Goal: Transaction & Acquisition: Purchase product/service

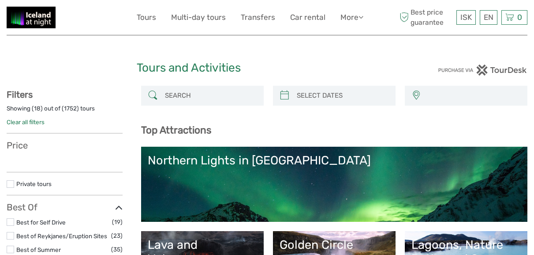
select select
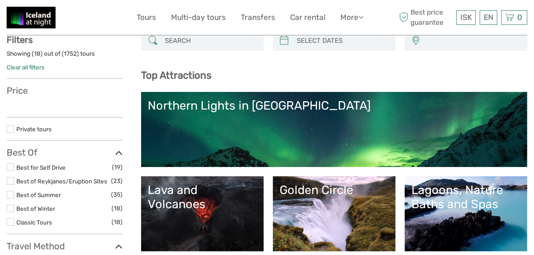
scroll to position [92, 0]
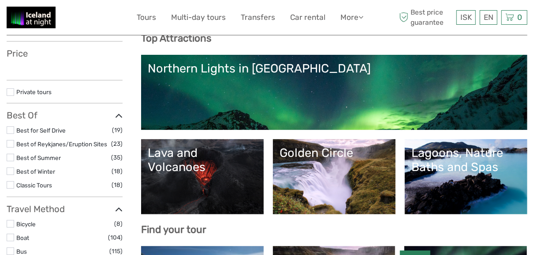
select select
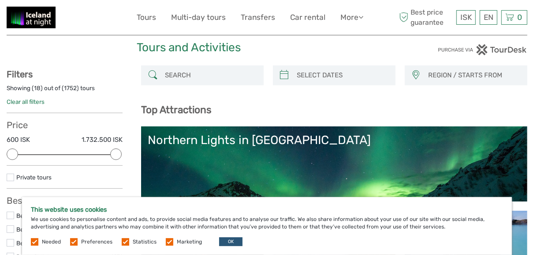
scroll to position [0, 0]
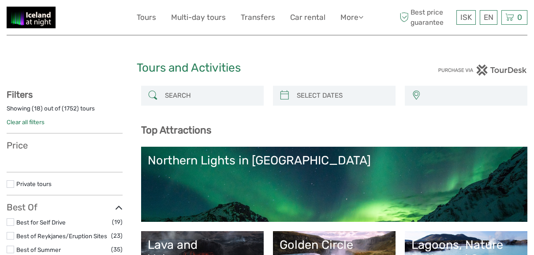
select select
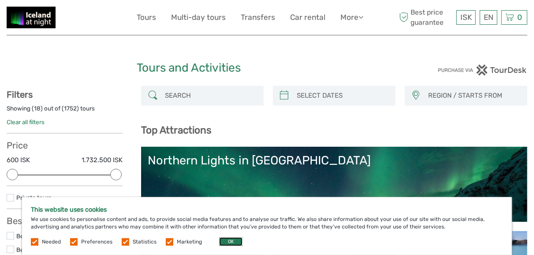
click at [227, 240] on button "OK" at bounding box center [230, 241] width 23 height 9
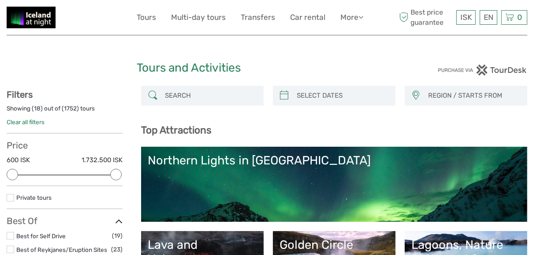
click at [333, 85] on div "Tours and Activities" at bounding box center [267, 71] width 261 height 28
type input "02/09/2025"
click at [333, 90] on input "search" at bounding box center [342, 95] width 98 height 15
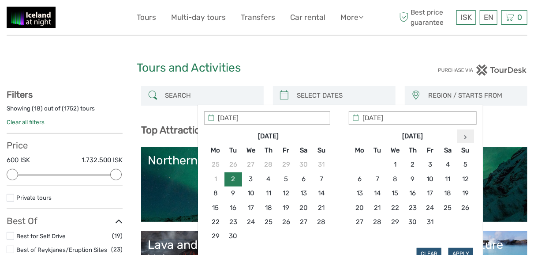
click at [466, 136] on icon at bounding box center [465, 137] width 3 height 4
click at [465, 135] on icon at bounding box center [465, 137] width 3 height 4
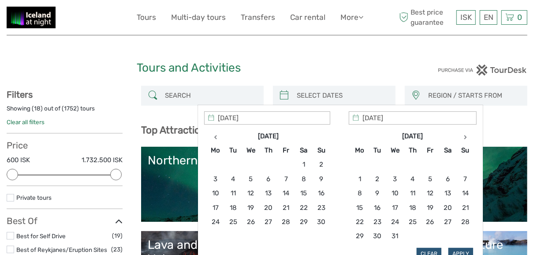
click at [465, 135] on icon at bounding box center [465, 137] width 3 height 4
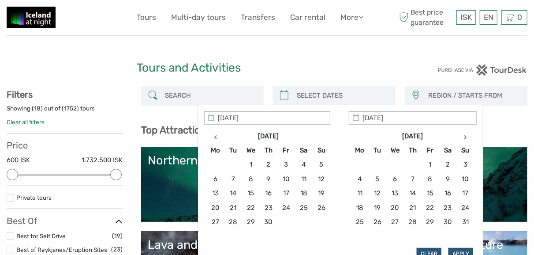
click at [465, 135] on icon at bounding box center [465, 137] width 3 height 4
type input "12/08/2026"
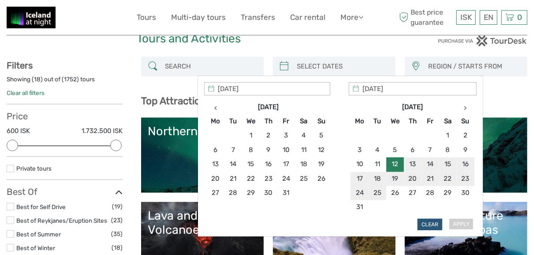
scroll to position [46, 0]
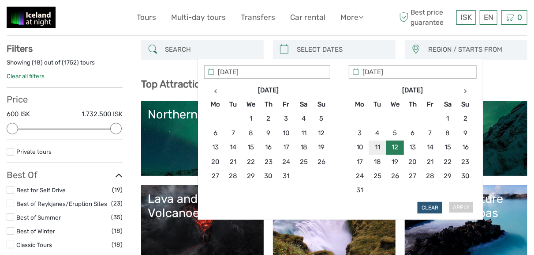
type input "12/08/2026"
click at [463, 204] on button "Apply" at bounding box center [461, 207] width 25 height 11
type input "12/08/2026 - 12/08/2026"
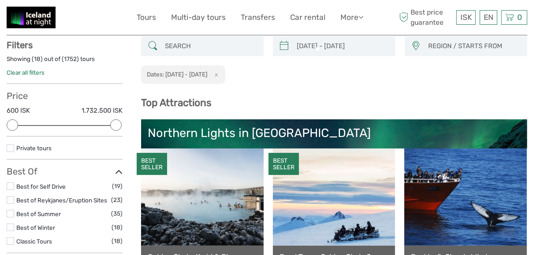
scroll to position [50, 0]
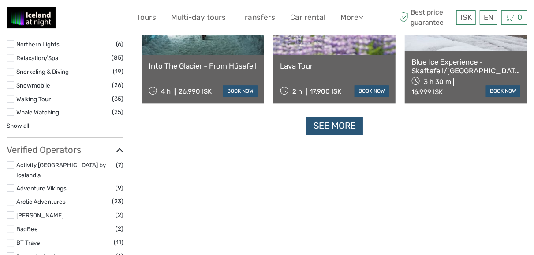
scroll to position [968, 0]
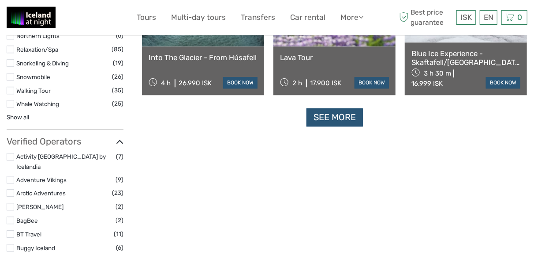
click at [325, 116] on link "See more" at bounding box center [335, 117] width 56 height 18
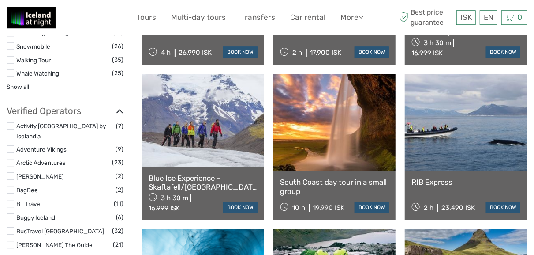
scroll to position [0, 0]
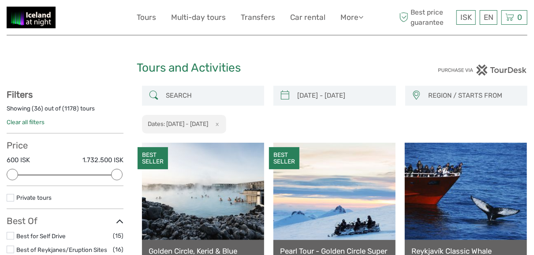
drag, startPoint x: 184, startPoint y: 89, endPoint x: 184, endPoint y: 95, distance: 5.7
click at [184, 90] on input "search" at bounding box center [211, 95] width 98 height 15
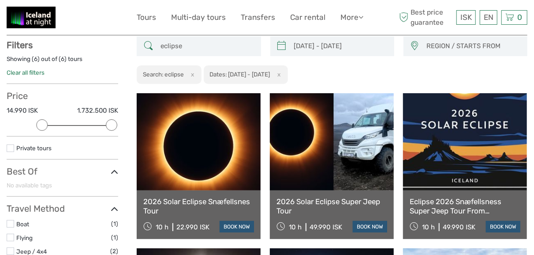
scroll to position [50, 0]
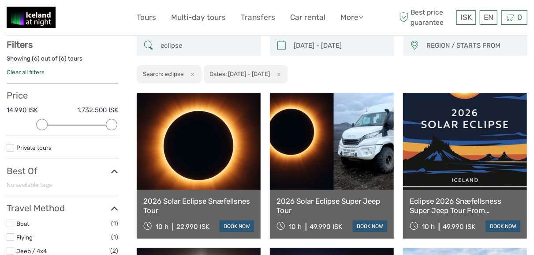
type input "eclipse"
click at [476, 207] on link "Eclipse 2026 Snæfellsness Super Jeep Tour From Reykjavik" at bounding box center [465, 205] width 111 height 18
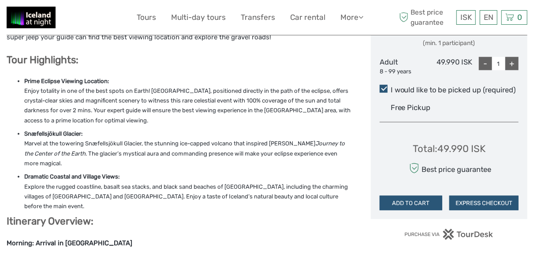
scroll to position [138, 0]
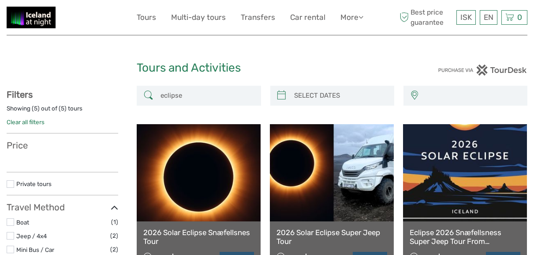
select select
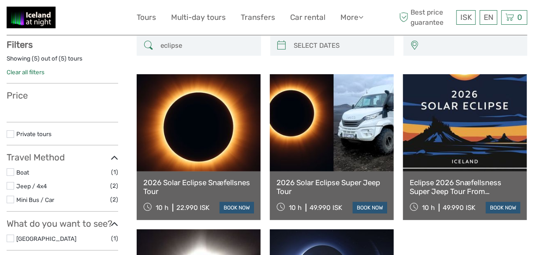
type input "11/08/2026 - 11/08/2026"
select select
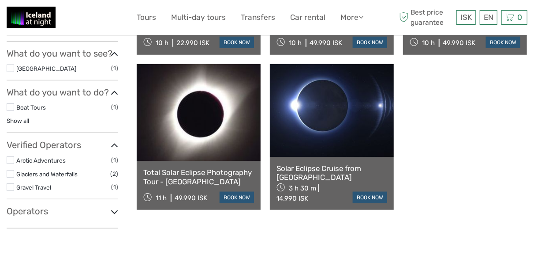
scroll to position [0, 0]
click at [371, 193] on div "3 h 30 m 14.990 ISK book now" at bounding box center [332, 192] width 111 height 22
click at [372, 202] on link "book now" at bounding box center [370, 196] width 34 height 11
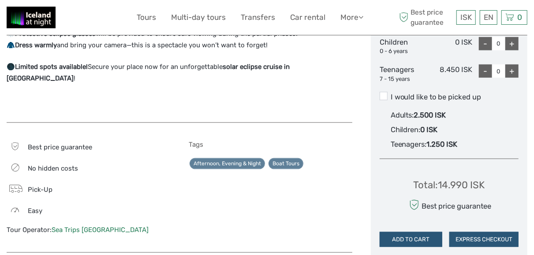
scroll to position [367, 0]
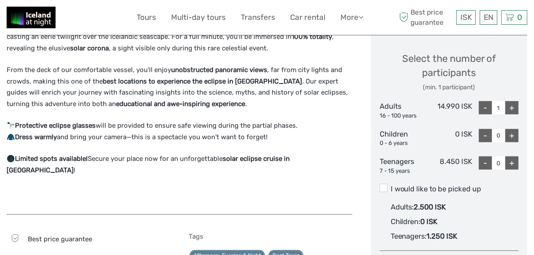
click at [510, 108] on div "+" at bounding box center [512, 107] width 13 height 13
click at [514, 110] on div "+" at bounding box center [512, 107] width 13 height 13
type input "3"
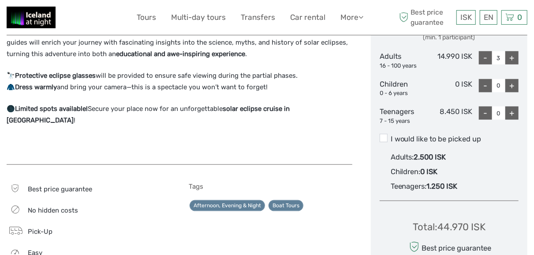
scroll to position [413, 0]
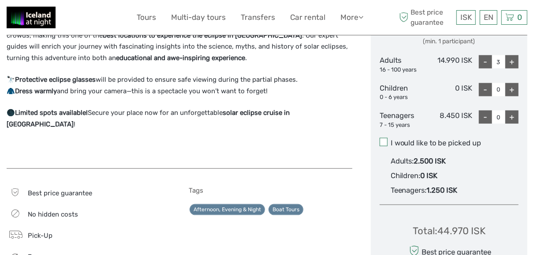
click at [385, 143] on span at bounding box center [384, 142] width 8 height 8
click at [391, 139] on input "I would like to be picked up" at bounding box center [391, 139] width 0 height 0
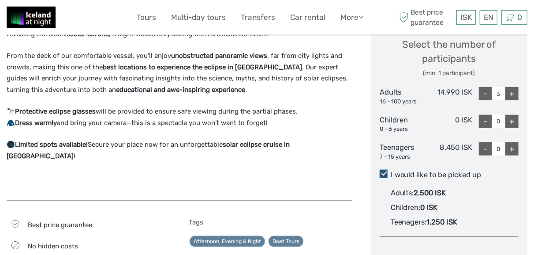
scroll to position [367, 0]
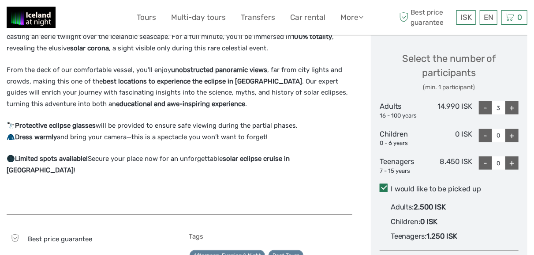
click at [384, 188] on span at bounding box center [384, 188] width 8 height 8
click at [391, 185] on input "I would like to be picked up" at bounding box center [391, 185] width 0 height 0
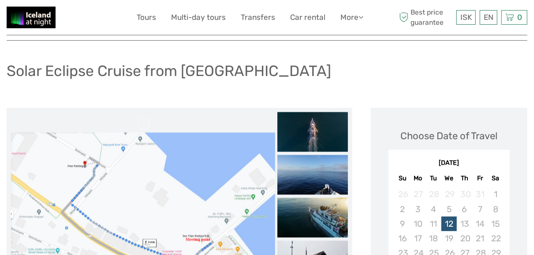
scroll to position [0, 0]
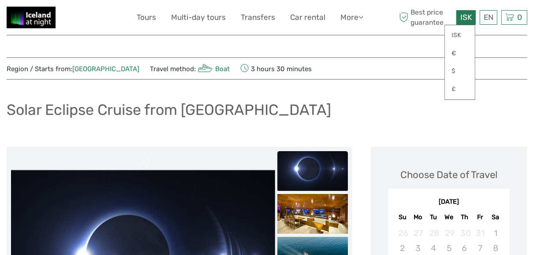
click at [468, 21] on span "ISK" at bounding box center [466, 17] width 11 height 9
click at [461, 73] on link "$" at bounding box center [460, 71] width 30 height 16
click at [396, 120] on div "Solar Eclipse Cruise from [GEOGRAPHIC_DATA]" at bounding box center [267, 113] width 521 height 32
click at [459, 68] on link "$" at bounding box center [460, 71] width 30 height 16
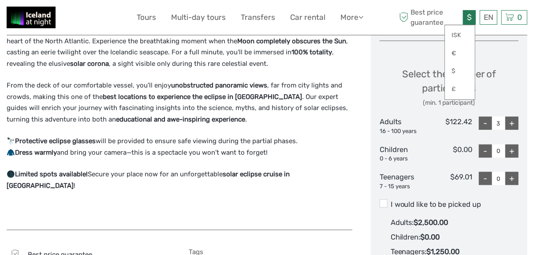
scroll to position [367, 0]
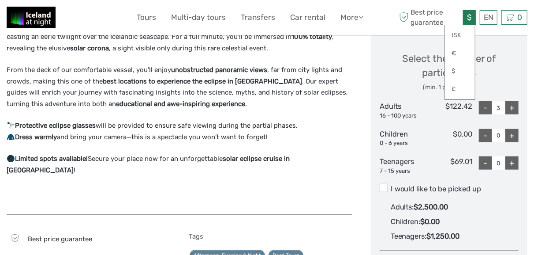
click at [344, 191] on div "Set sail from [GEOGRAPHIC_DATA] on a once-in-a-lifetime journey to witness the …" at bounding box center [180, 107] width 346 height 196
click at [383, 190] on span at bounding box center [384, 188] width 8 height 8
click at [391, 185] on input "I would like to be picked up" at bounding box center [391, 185] width 0 height 0
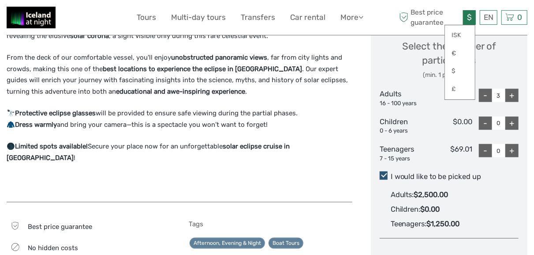
scroll to position [413, 0]
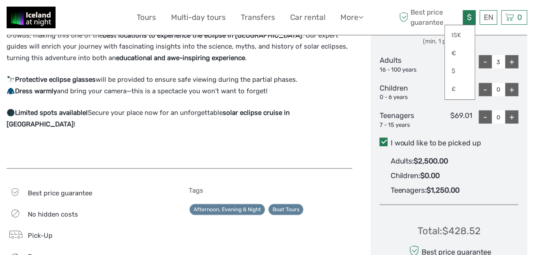
click at [383, 142] on span at bounding box center [384, 142] width 8 height 8
click at [391, 139] on input "I would like to be picked up" at bounding box center [391, 139] width 0 height 0
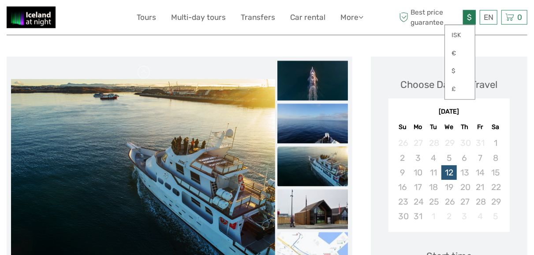
scroll to position [0, 0]
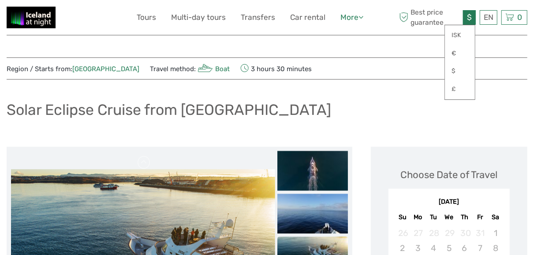
click at [359, 14] on link "More" at bounding box center [352, 17] width 23 height 13
click at [338, 101] on div "Solar Eclipse Cruise from [GEOGRAPHIC_DATA]" at bounding box center [267, 113] width 521 height 32
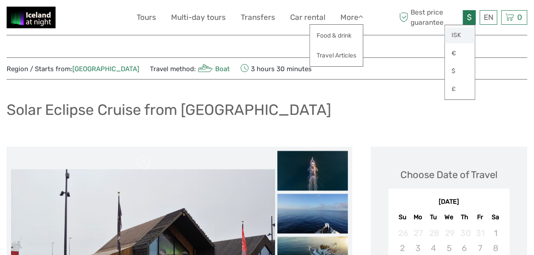
click at [457, 35] on link "ISK" at bounding box center [460, 35] width 30 height 16
click at [411, 99] on div "Solar Eclipse Cruise from [GEOGRAPHIC_DATA]" at bounding box center [267, 113] width 521 height 32
click at [452, 33] on link "ISK" at bounding box center [460, 35] width 30 height 16
click at [466, 17] on span "ISK" at bounding box center [466, 17] width 11 height 9
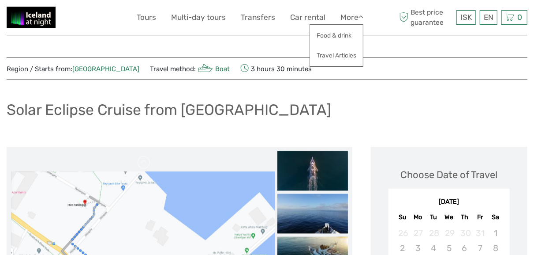
click at [486, 112] on div "Solar Eclipse Cruise from [GEOGRAPHIC_DATA]" at bounding box center [267, 113] width 521 height 32
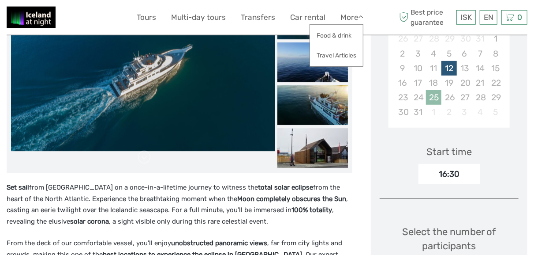
scroll to position [184, 0]
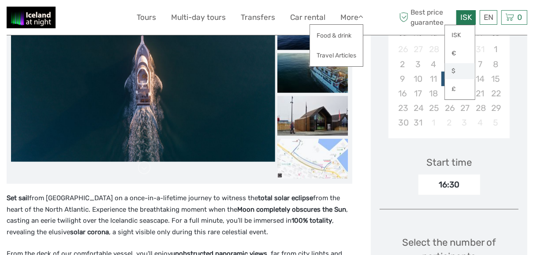
click at [455, 70] on link "$" at bounding box center [460, 71] width 30 height 16
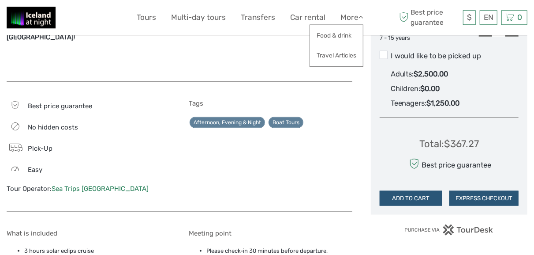
scroll to position [551, 0]
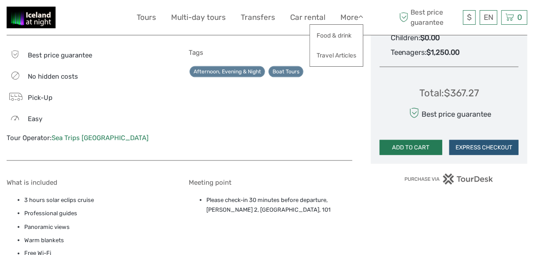
click at [405, 146] on button "ADD TO CART" at bounding box center [411, 147] width 63 height 15
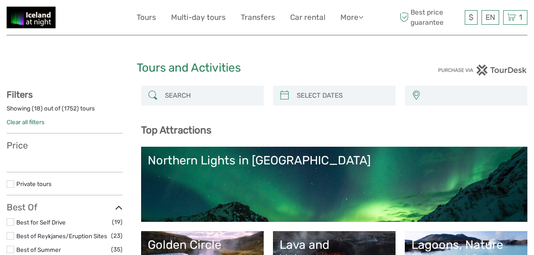
select select
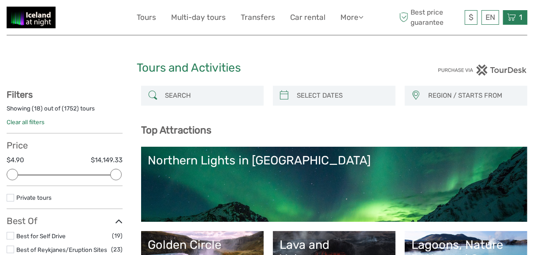
click at [515, 13] on icon at bounding box center [511, 17] width 9 height 11
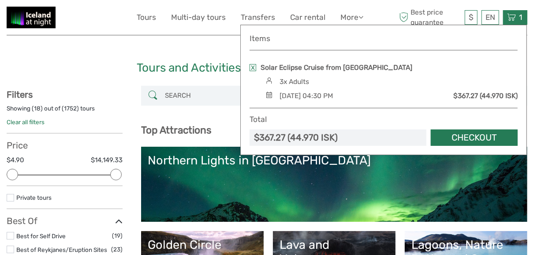
click at [486, 137] on link "Checkout" at bounding box center [474, 137] width 87 height 16
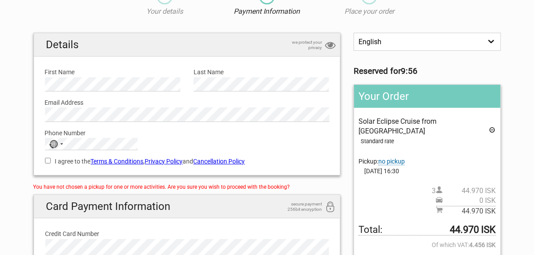
click at [218, 157] on label "I agree to the Terms & Conditions , Privacy Policy and Cancellation Policy" at bounding box center [187, 161] width 285 height 10
click at [51, 158] on input "I agree to the Terms & Conditions , Privacy Policy and Cancellation Policy" at bounding box center [48, 161] width 6 height 6
checkbox input "true"
click at [230, 161] on link "Cancellation Policy" at bounding box center [220, 161] width 52 height 7
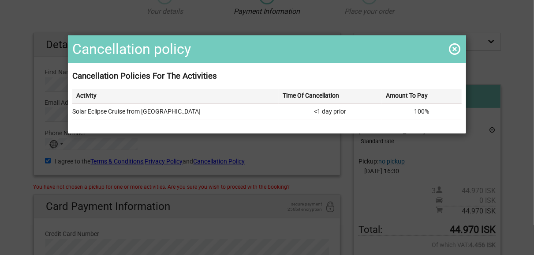
click at [453, 46] on span at bounding box center [455, 49] width 14 height 14
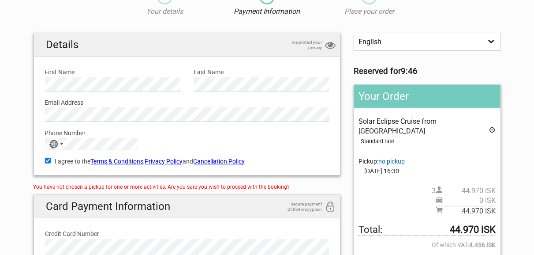
click at [120, 162] on link "Terms & Conditions" at bounding box center [117, 161] width 53 height 7
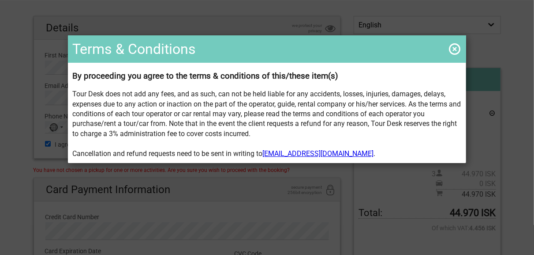
scroll to position [46, 0]
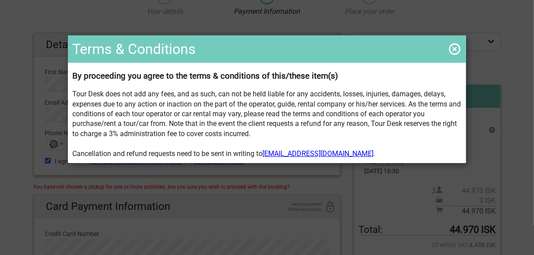
click at [450, 49] on span at bounding box center [455, 49] width 14 height 14
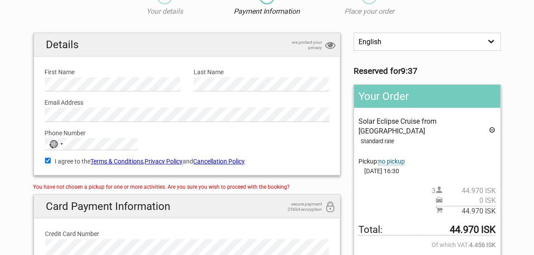
click at [173, 161] on link "Privacy Policy" at bounding box center [164, 161] width 38 height 7
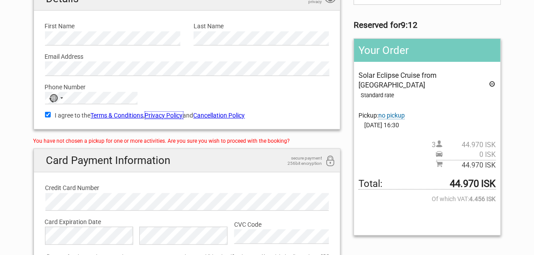
scroll to position [0, 0]
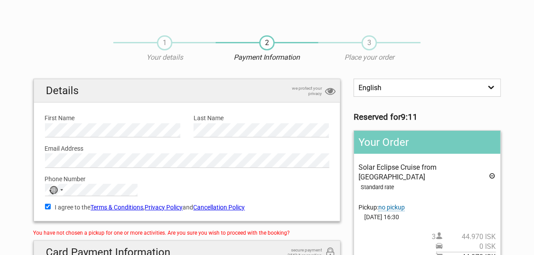
click at [354, 79] on select "English Español Deutsch" at bounding box center [427, 88] width 147 height 18
click at [406, 86] on select "English Español Deutsch" at bounding box center [427, 88] width 147 height 18
click at [300, 200] on div "I agree to the Terms & Conditions , Privacy Policy and Cancellation Policy You …" at bounding box center [187, 206] width 298 height 20
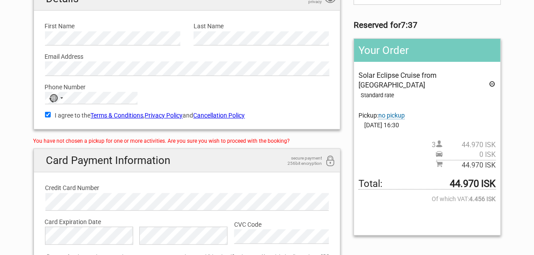
scroll to position [138, 0]
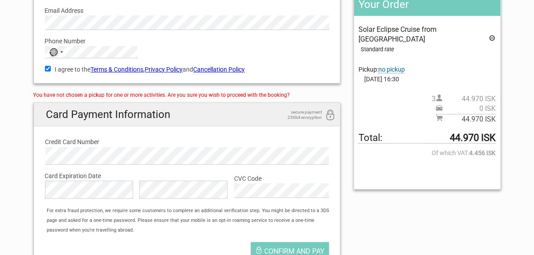
click at [158, 141] on label "Credit Card Number" at bounding box center [187, 142] width 284 height 10
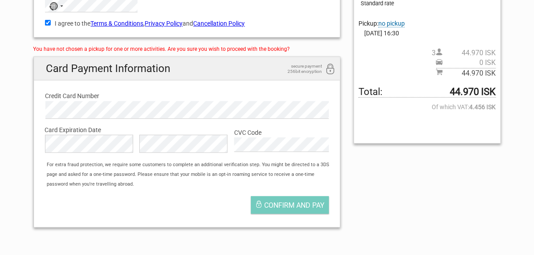
drag, startPoint x: 175, startPoint y: 205, endPoint x: 239, endPoint y: 203, distance: 64.0
click at [176, 204] on div "Confirm and pay" at bounding box center [187, 206] width 298 height 31
click at [428, 200] on div "English Español Deutsch Reserved for 6:55 Your Order Solar Eclipse Cruise from …" at bounding box center [267, 64] width 481 height 339
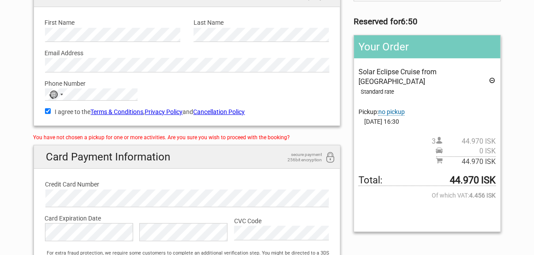
scroll to position [138, 0]
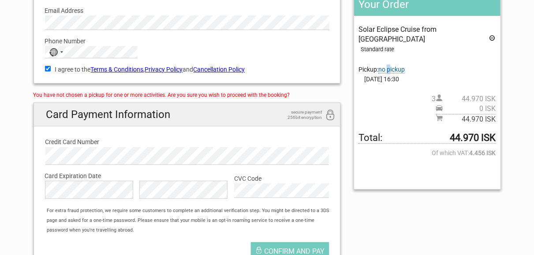
click at [390, 66] on span "no pickup" at bounding box center [392, 70] width 26 height 8
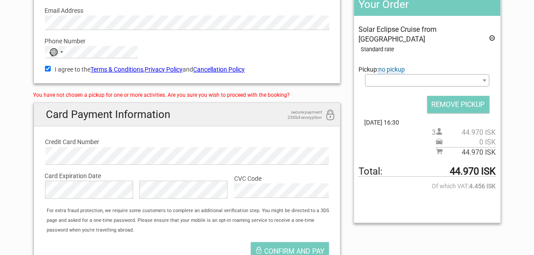
click at [455, 62] on div "Solar Eclipse Cruise from [GEOGRAPHIC_DATA] Standard rate Pickup: no pickup Sel…" at bounding box center [427, 91] width 137 height 133
click at [471, 74] on span at bounding box center [427, 80] width 124 height 12
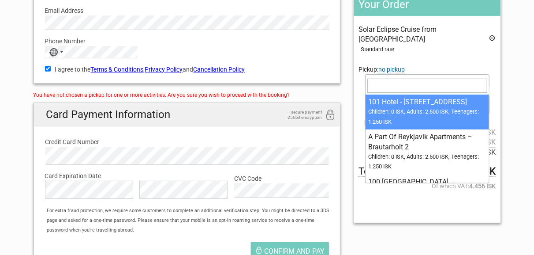
click at [492, 51] on div "Solar Eclipse Cruise from [GEOGRAPHIC_DATA] Standard rate Pickup: no pickup Sel…" at bounding box center [427, 91] width 137 height 133
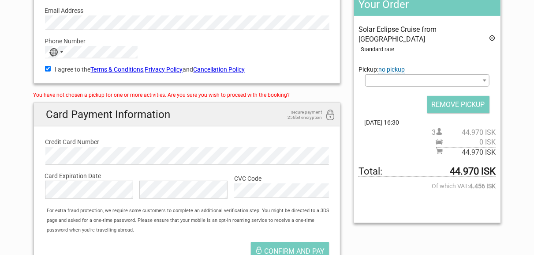
click at [422, 45] on div "Solar Eclipse Cruise from [GEOGRAPHIC_DATA] Standard rate Pickup: no pickup Sel…" at bounding box center [427, 91] width 137 height 133
click at [447, 96] on input "REMOVE PICKUP" at bounding box center [459, 104] width 62 height 17
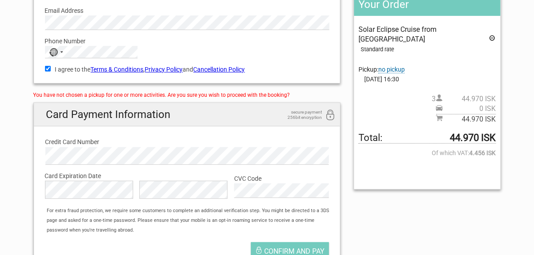
scroll to position [184, 0]
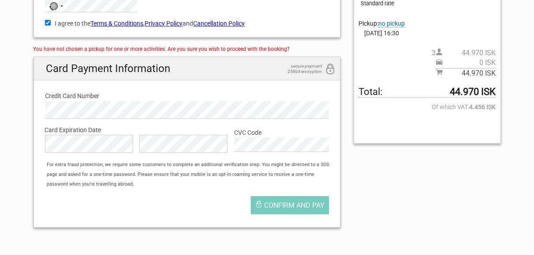
click at [237, 49] on div "You have not chosen a pickup for one or more activities. Are you sure you wish …" at bounding box center [188, 49] width 308 height 10
click at [438, 199] on div "English Español Deutsch Reserved for 5:00 Your Order Solar Eclipse Cruise from …" at bounding box center [267, 64] width 481 height 339
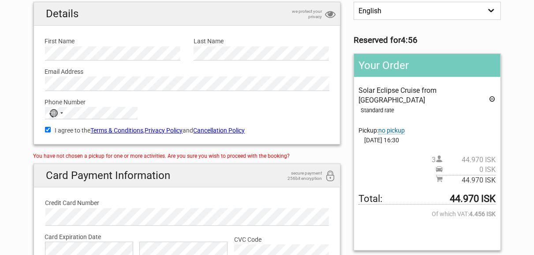
scroll to position [92, 0]
